Goal: Navigation & Orientation: Understand site structure

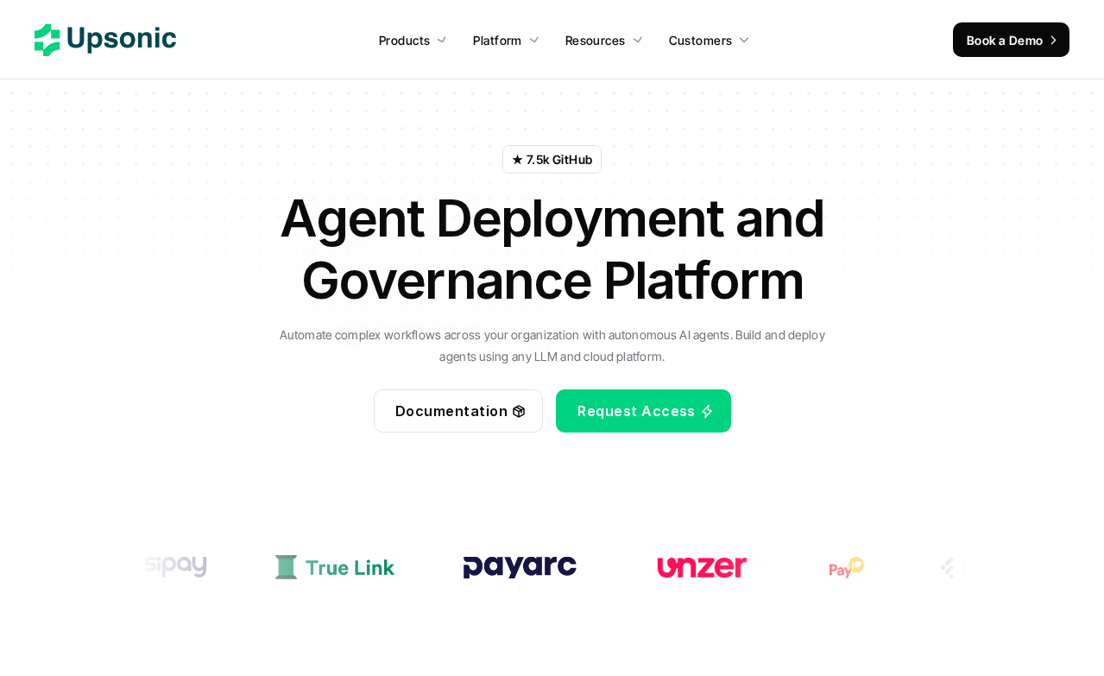
click at [133, 36] on use at bounding box center [106, 40] width 142 height 32
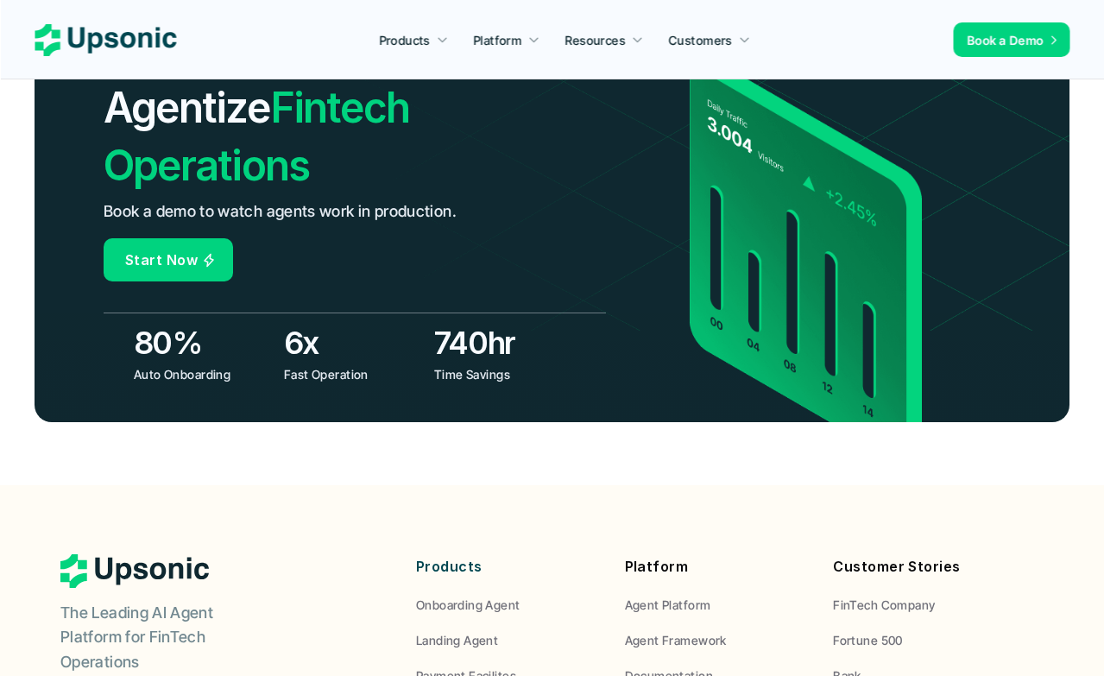
scroll to position [6503, 0]
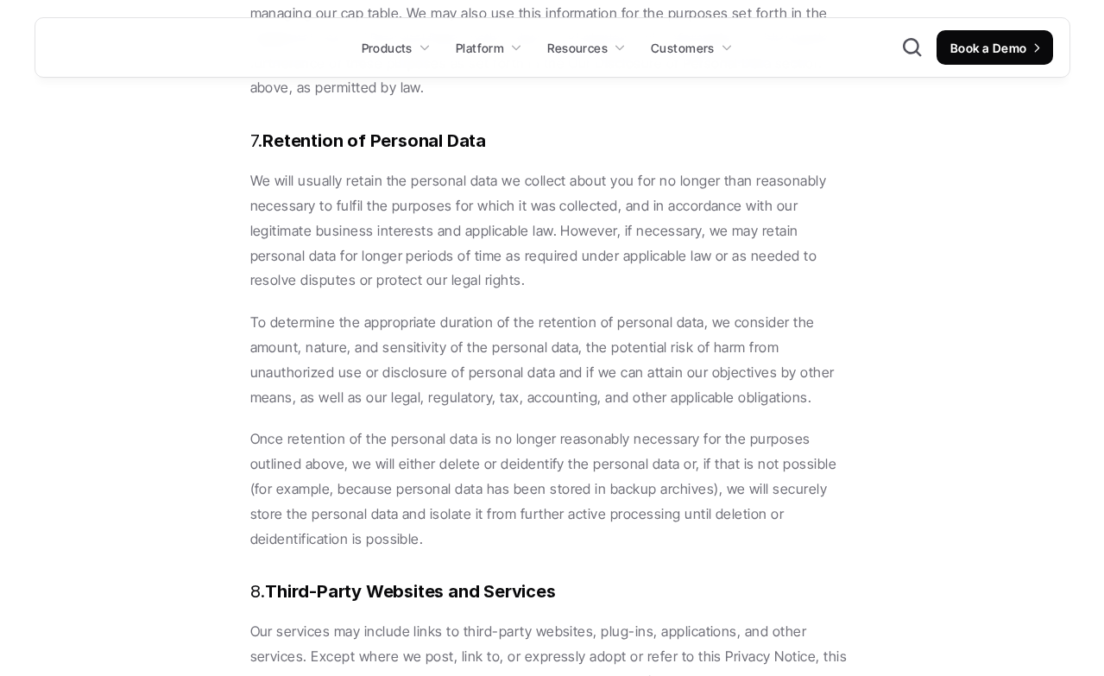
scroll to position [11624, 0]
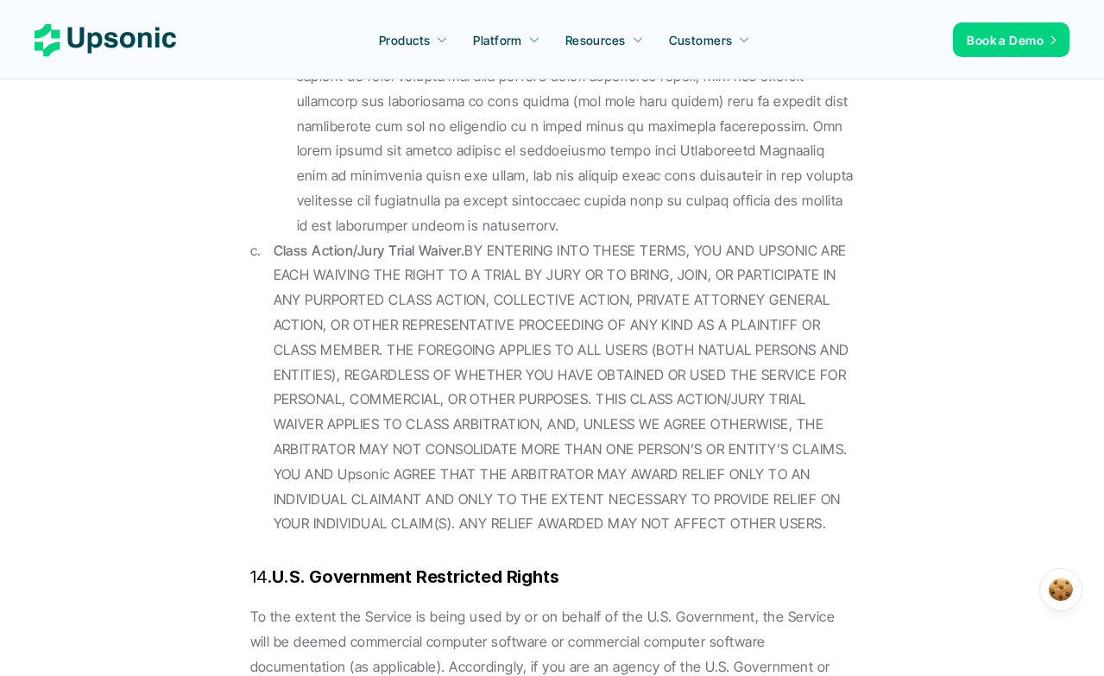
scroll to position [17426, 0]
